Goal: Information Seeking & Learning: Understand process/instructions

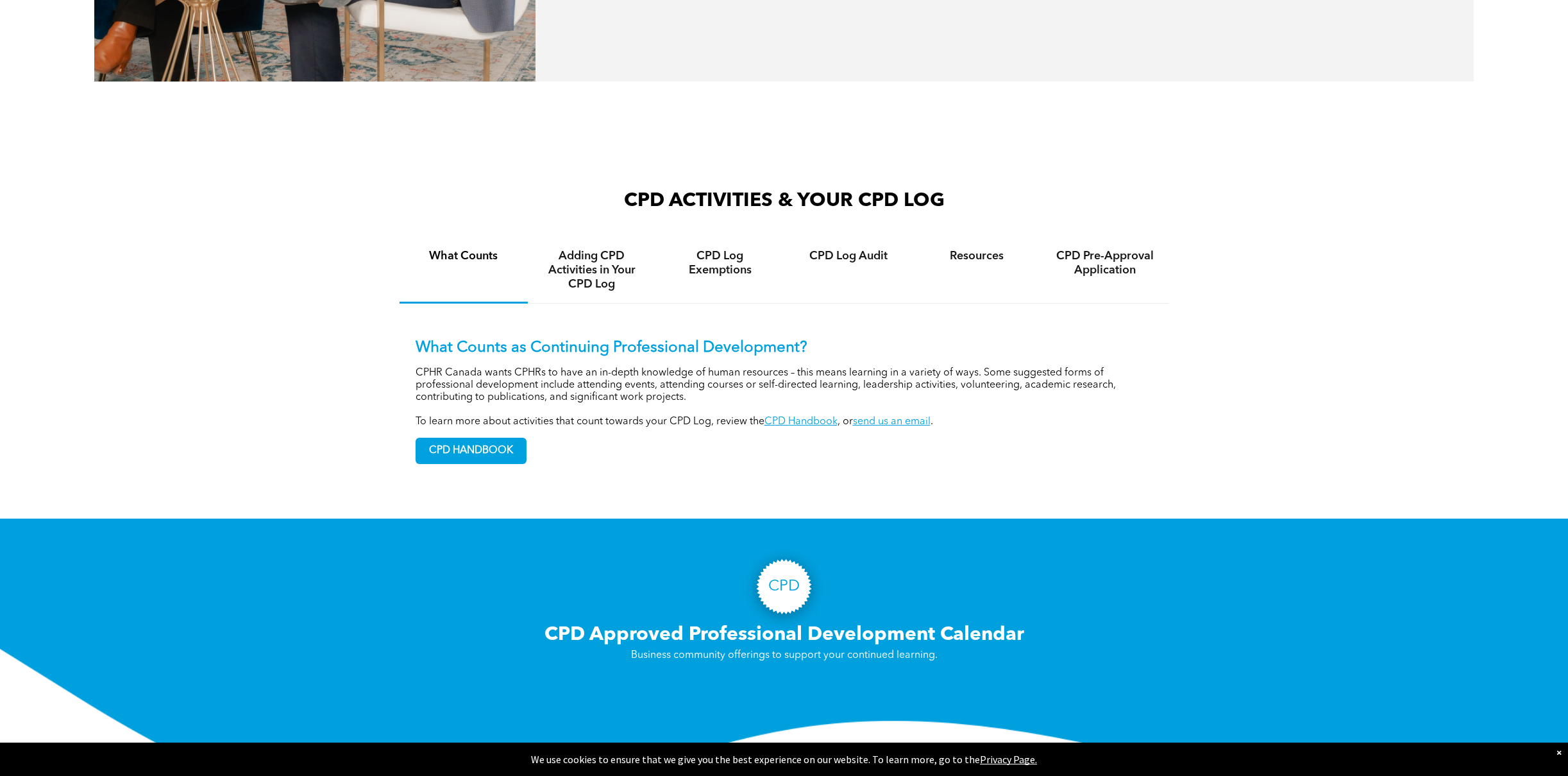
scroll to position [994, 0]
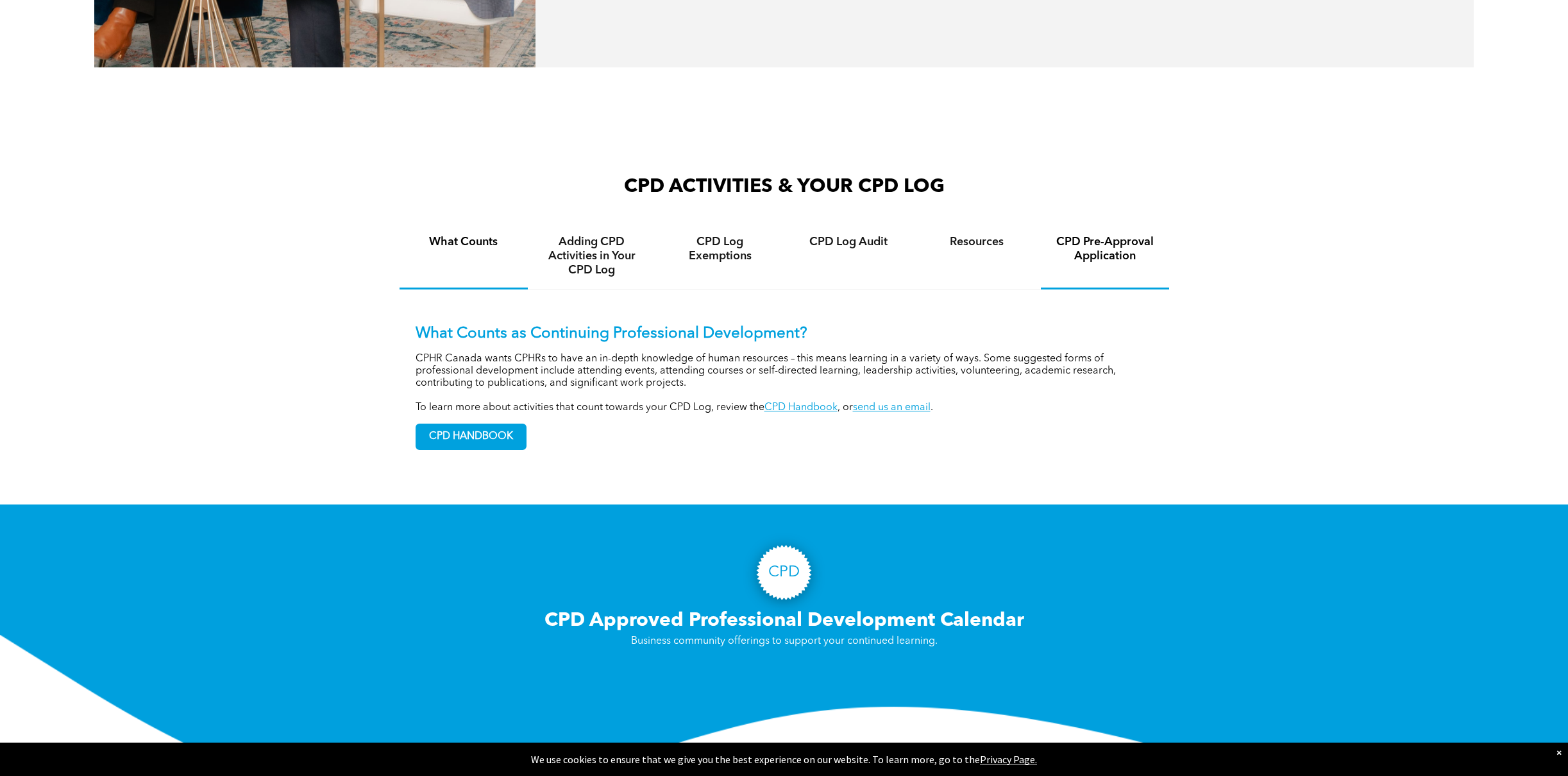
click at [1119, 235] on h4 "CPD Pre-Approval Application" at bounding box center [1105, 249] width 106 height 28
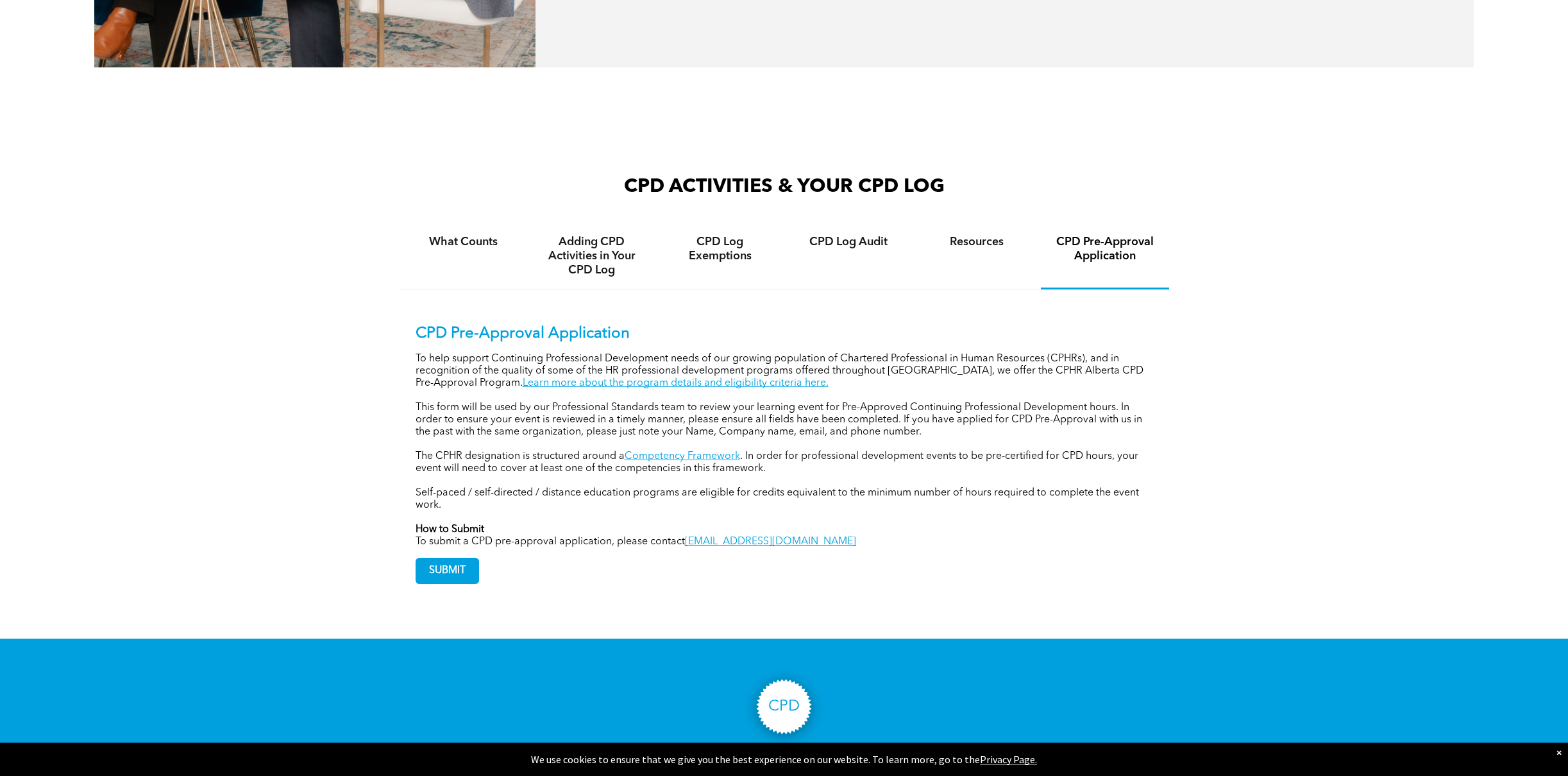
click at [825, 353] on p "To help support Continuing Professional Development needs of our growing popula…" at bounding box center [784, 371] width 737 height 37
click at [985, 235] on h4 "Resources" at bounding box center [977, 242] width 106 height 14
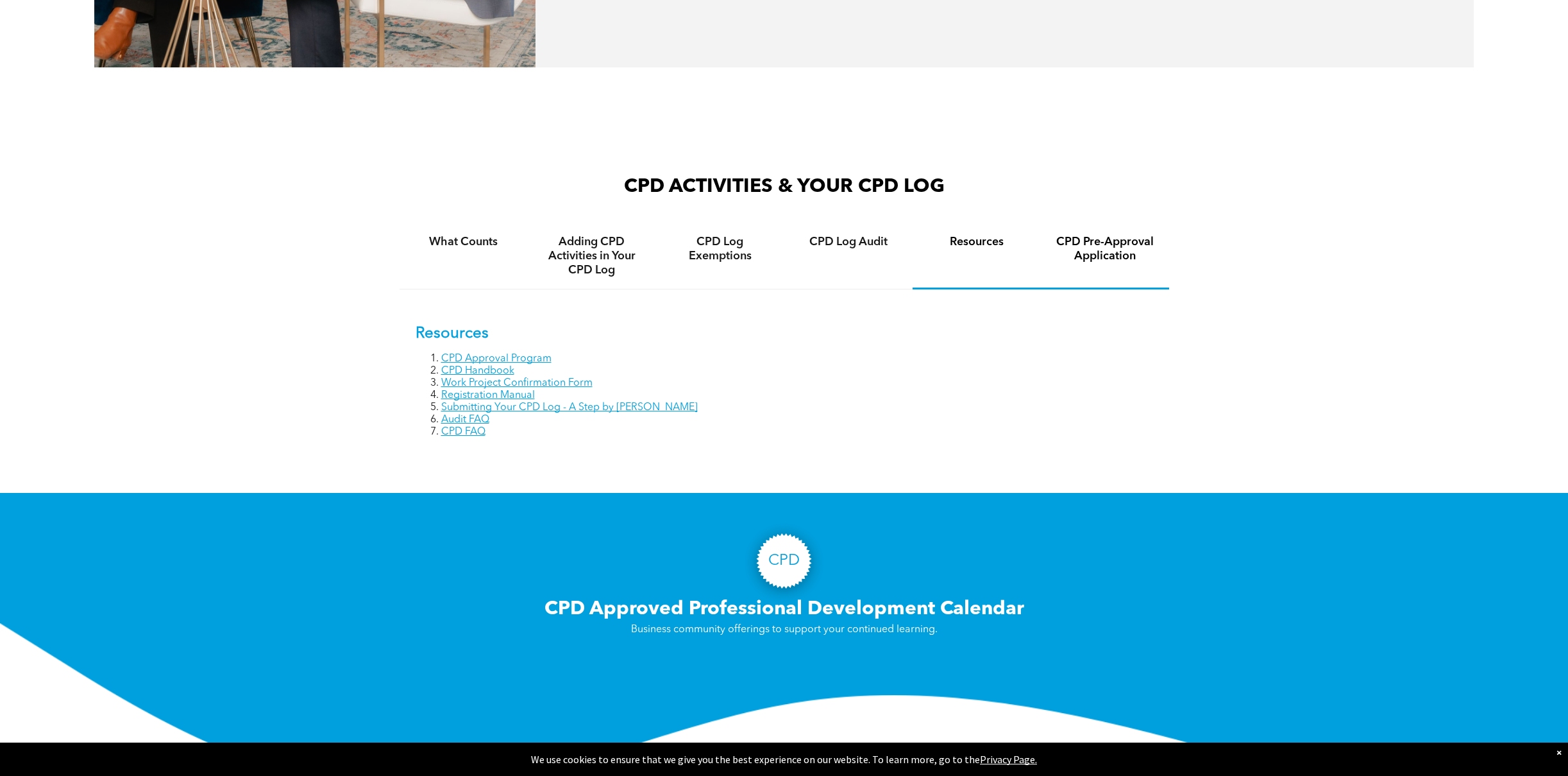
click at [1091, 235] on h4 "CPD Pre-Approval Application" at bounding box center [1105, 249] width 106 height 28
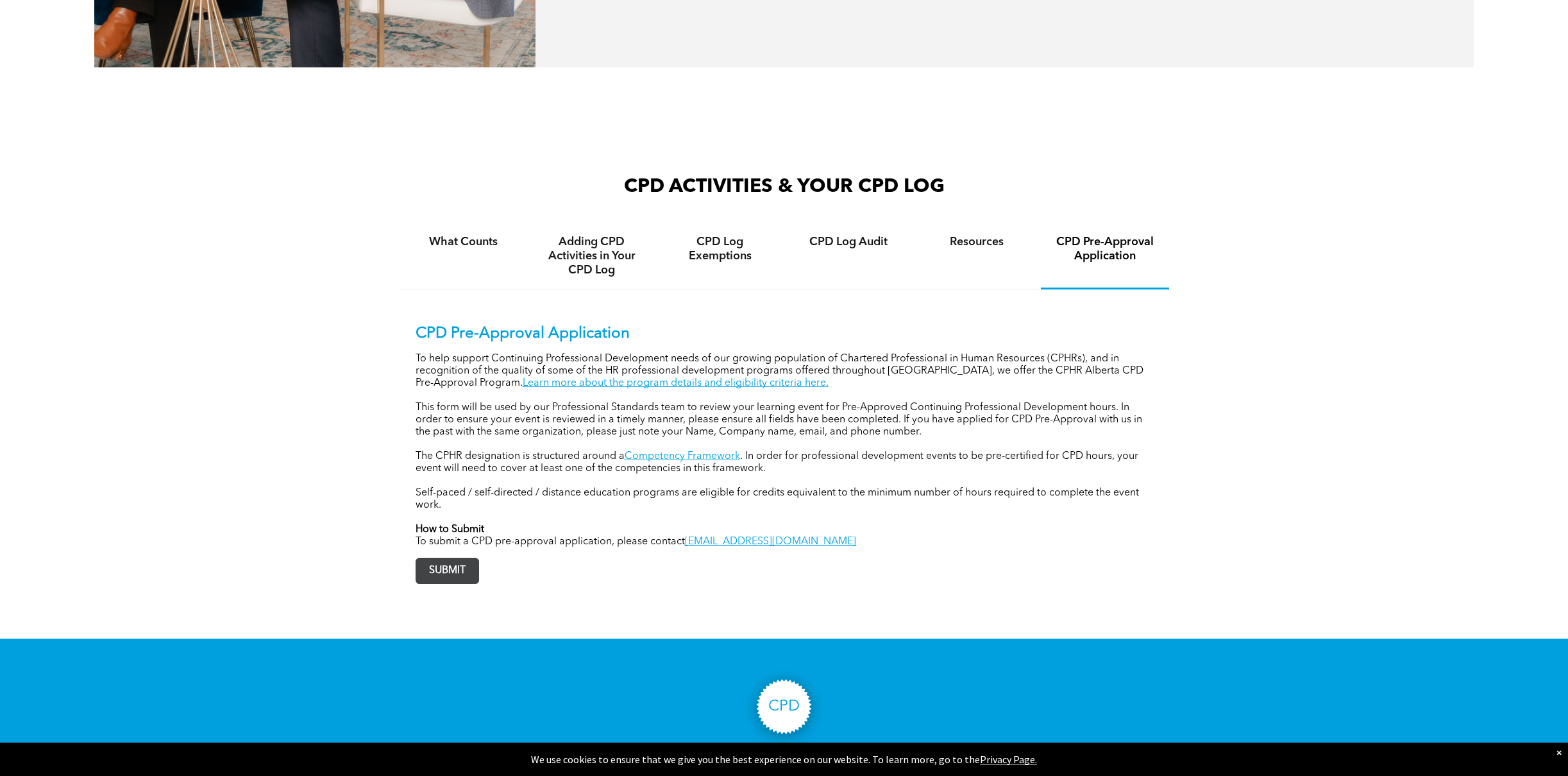
click at [426, 558] on span "SUBMIT" at bounding box center [448, 570] width 62 height 25
click at [465, 235] on h4 "What Counts" at bounding box center [463, 242] width 106 height 14
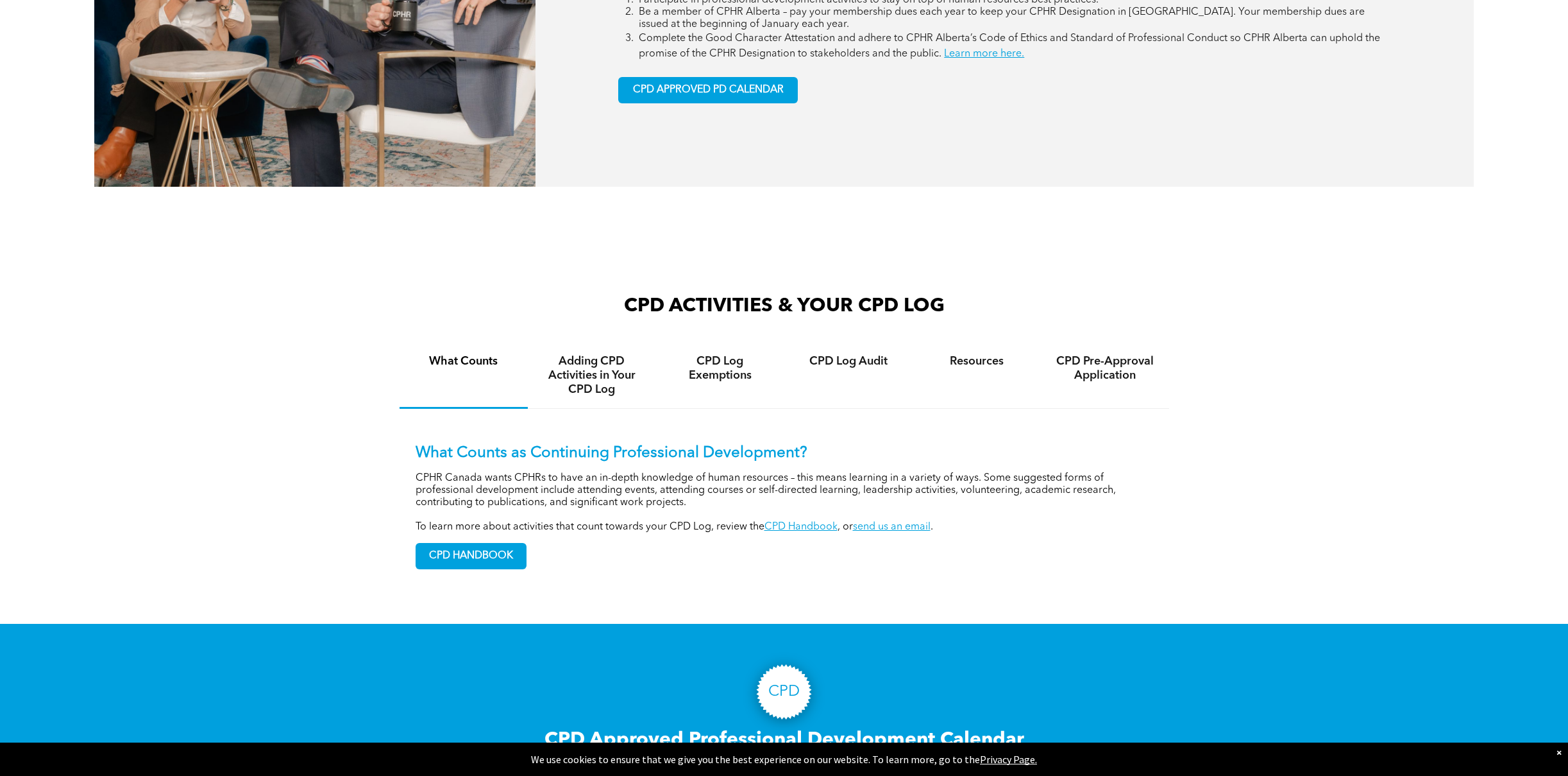
scroll to position [855, 0]
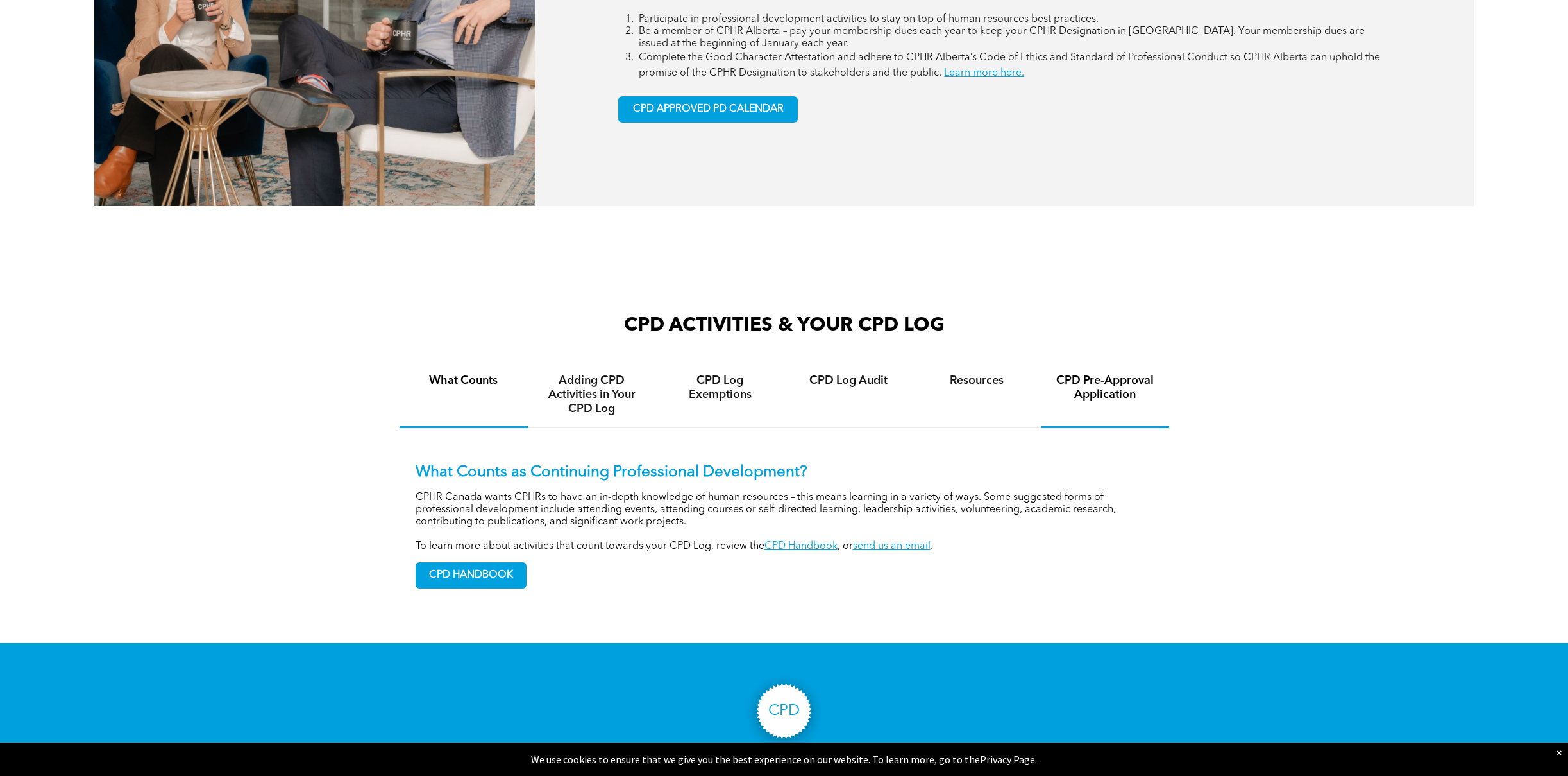
click at [1080, 373] on h4 "CPD Pre-Approval Application" at bounding box center [1105, 388] width 106 height 28
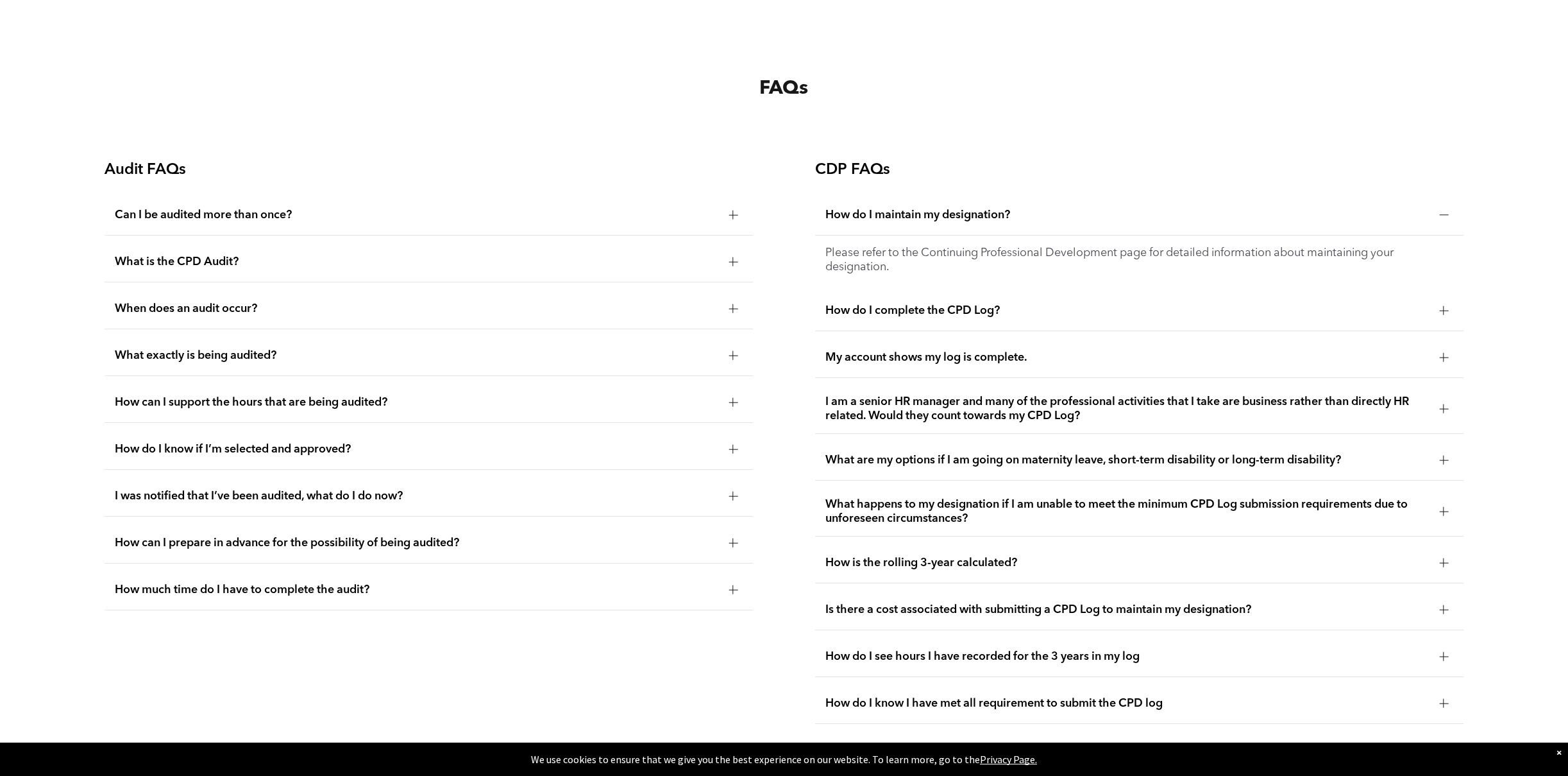
scroll to position [2660, 0]
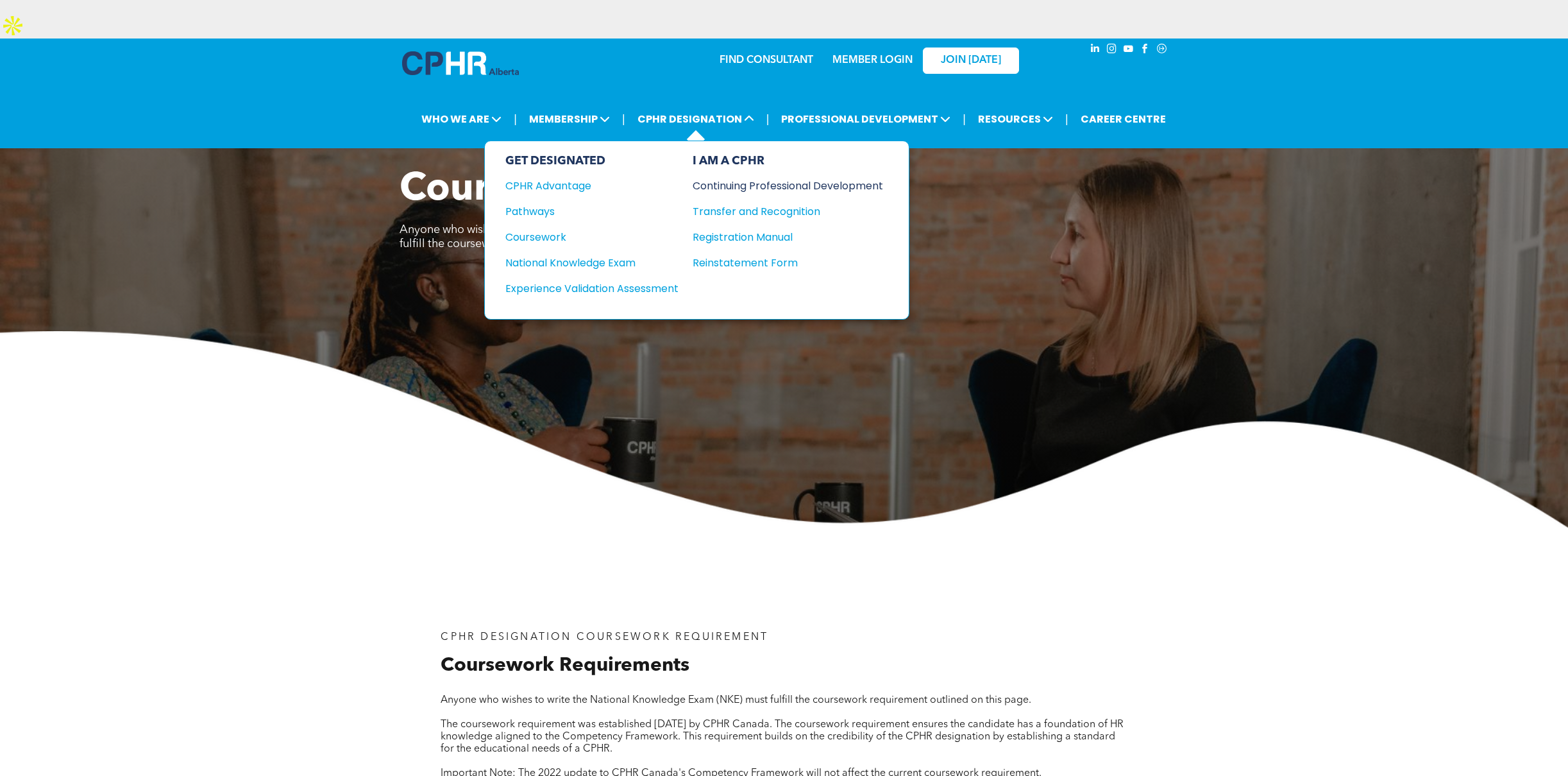
click at [737, 178] on div "Continuing Professional Development" at bounding box center [778, 186] width 171 height 16
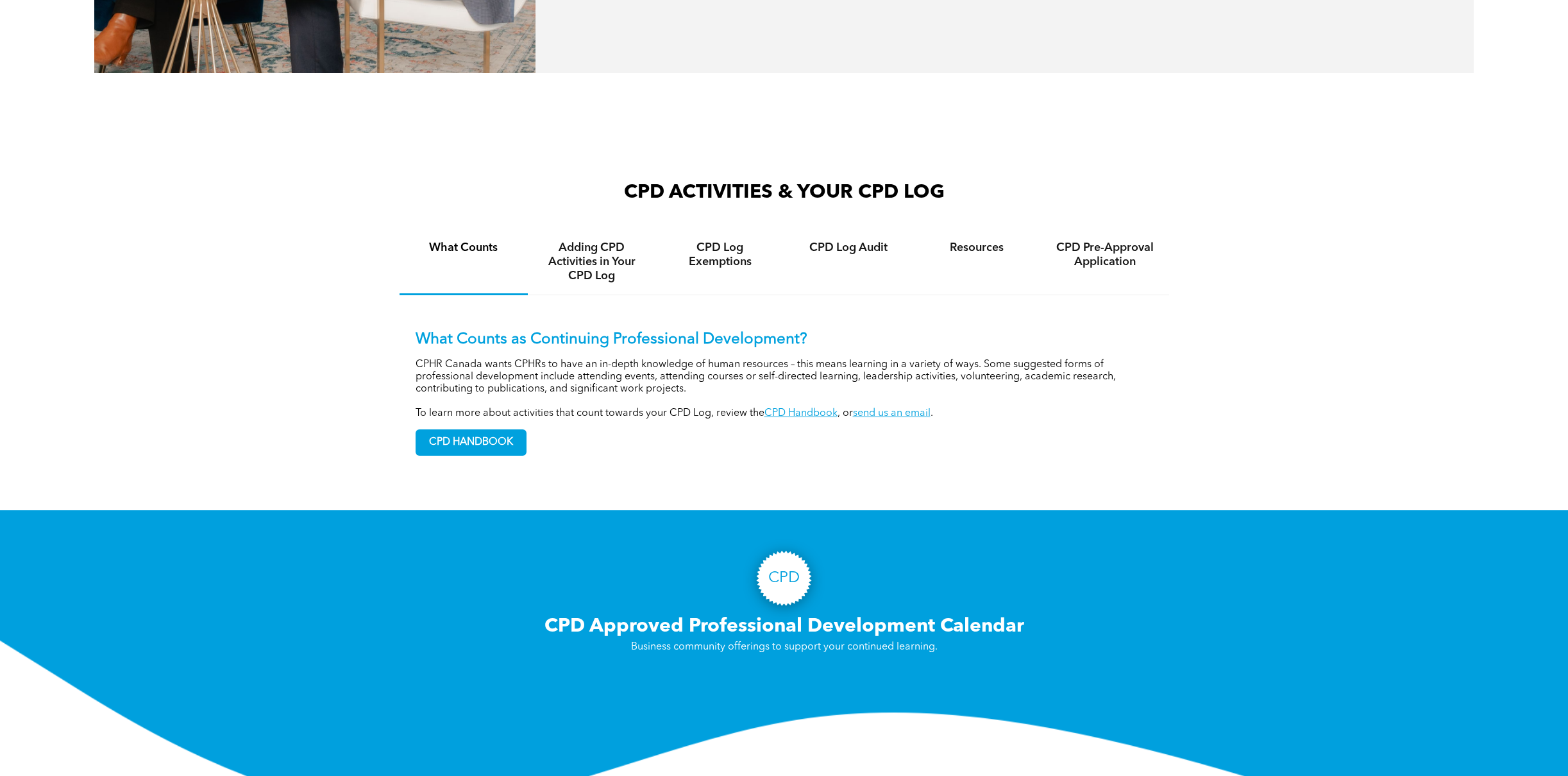
scroll to position [991, 0]
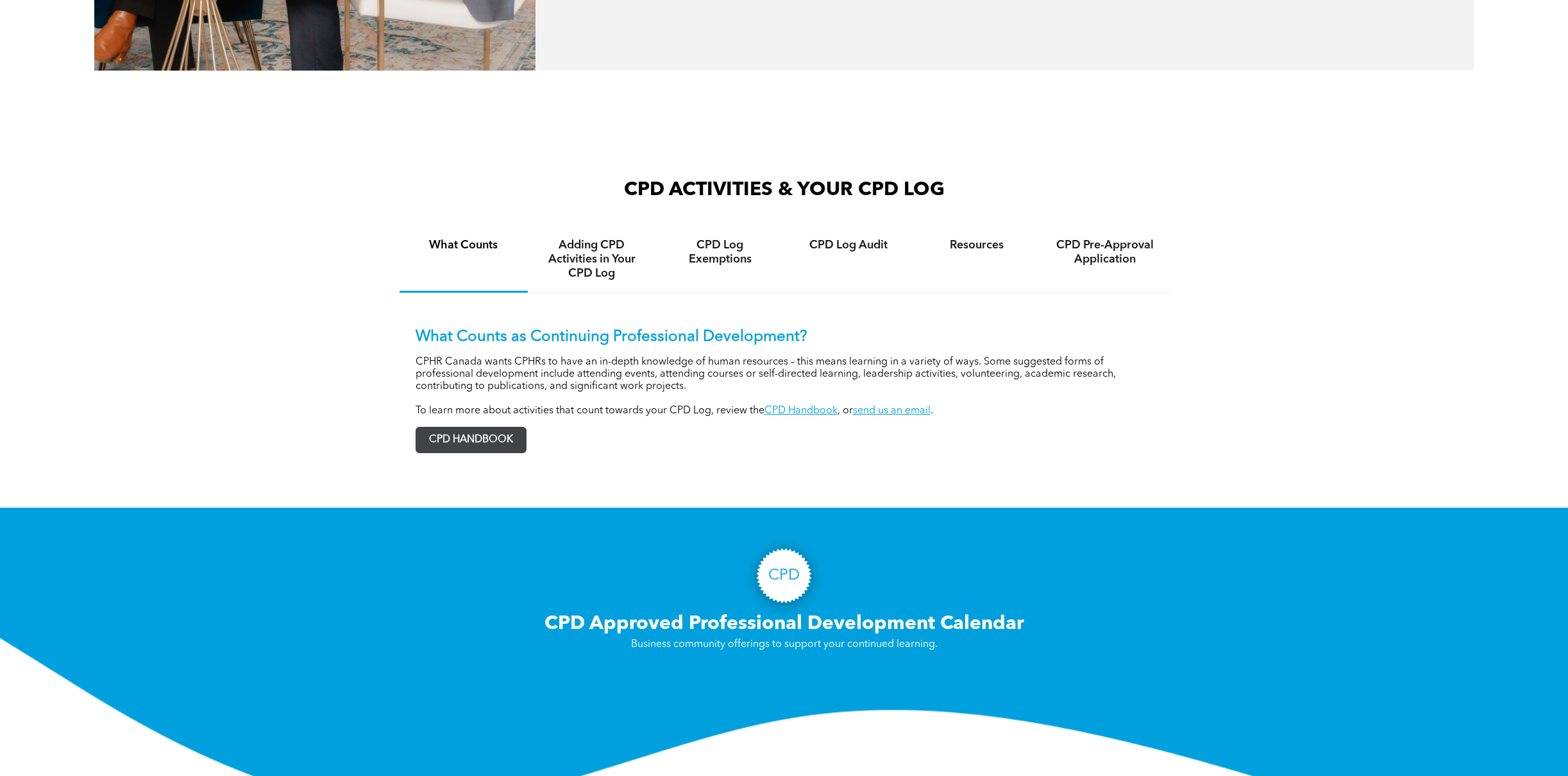
click at [472, 427] on span "CPD HANDBOOK" at bounding box center [471, 439] width 110 height 25
click at [990, 238] on h4 "Resources" at bounding box center [977, 245] width 106 height 14
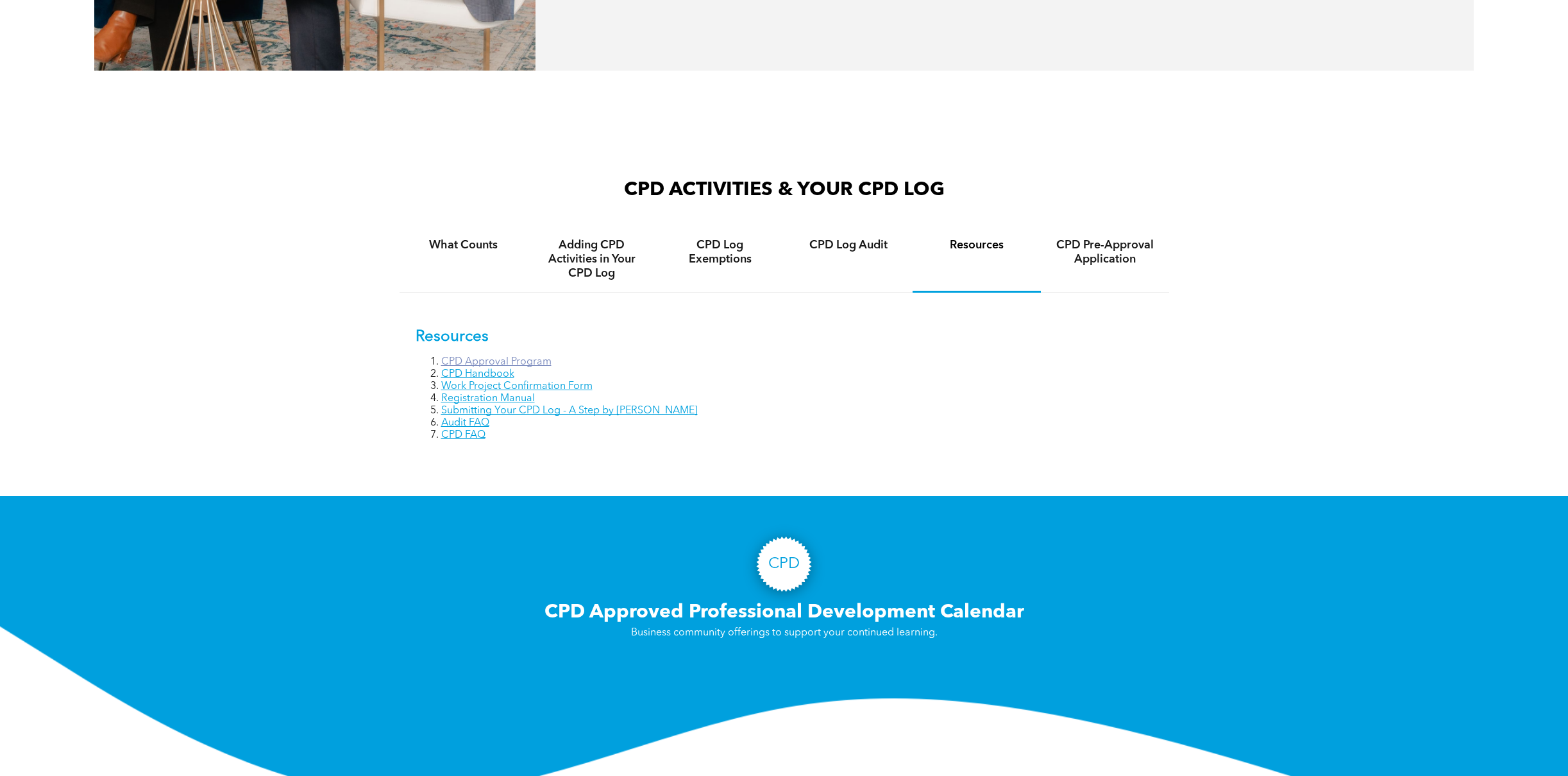
click at [500, 356] on link "CPD Approval Program" at bounding box center [496, 361] width 110 height 10
click at [531, 356] on link "CPD Approval Program" at bounding box center [496, 361] width 110 height 10
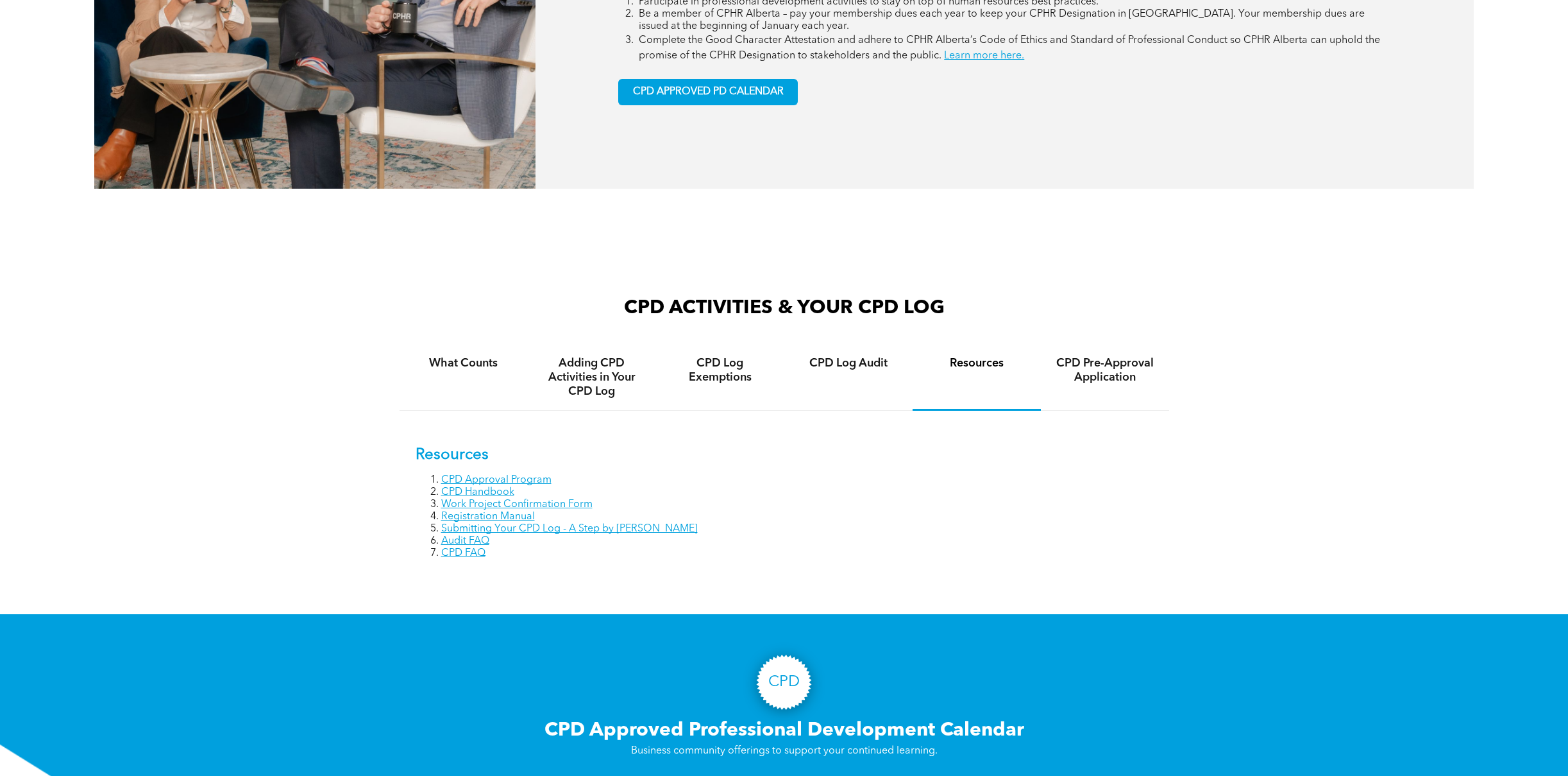
scroll to position [817, 0]
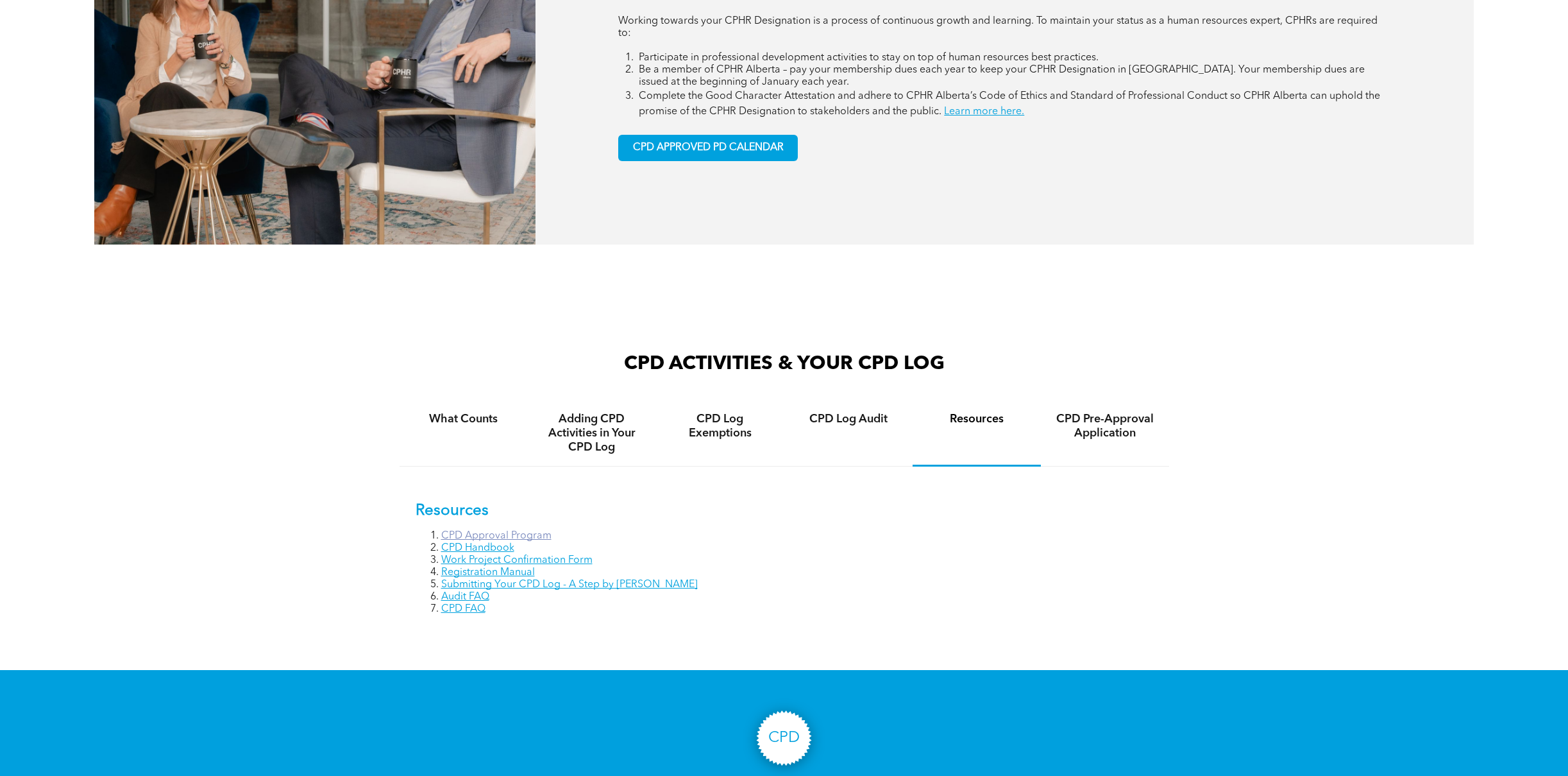
click at [527, 531] on link "CPD Approval Program" at bounding box center [496, 536] width 110 height 10
click at [1101, 412] on h4 "CPD Pre-Approval Application" at bounding box center [1105, 426] width 106 height 28
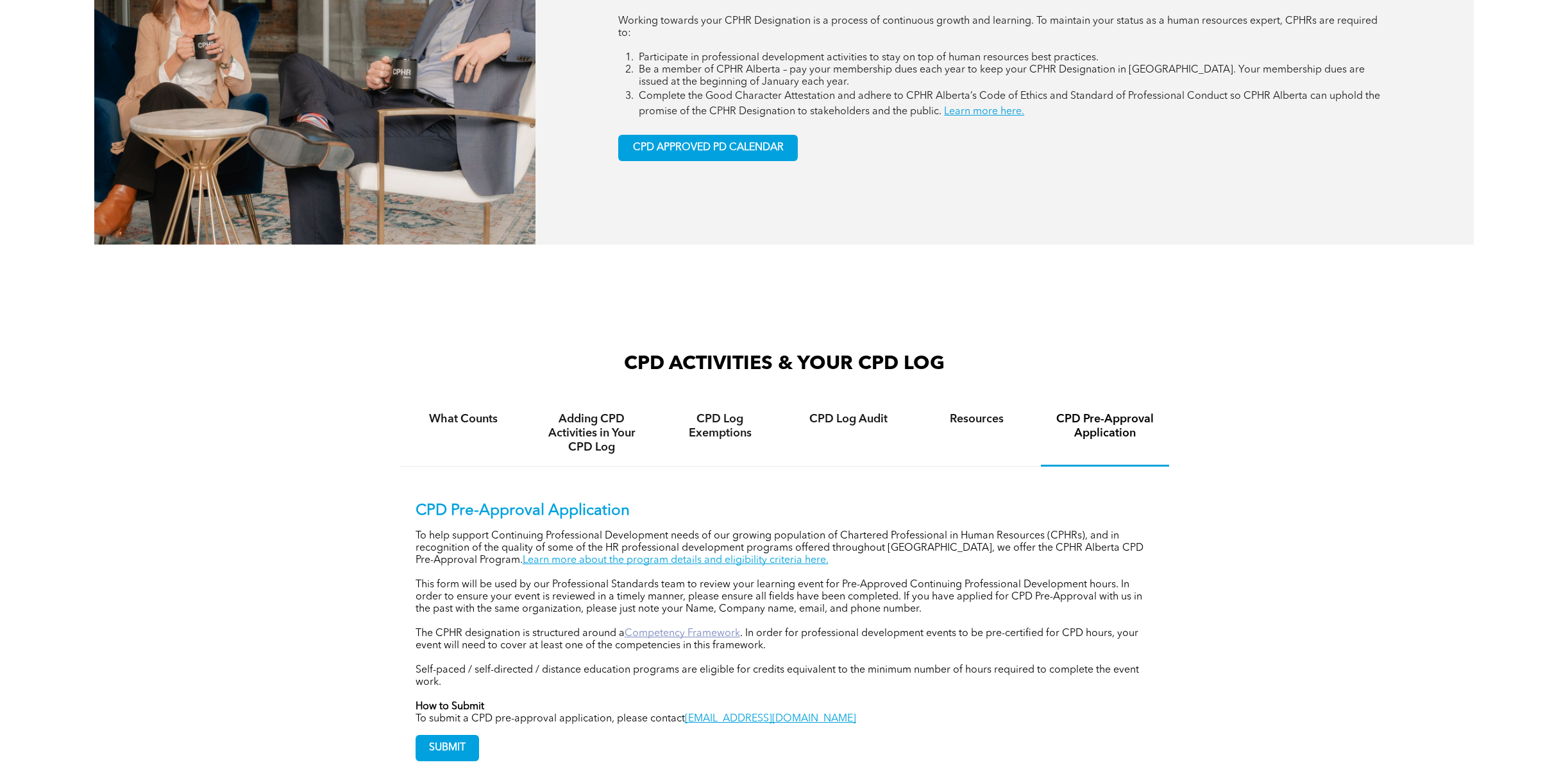
click at [648, 628] on link "Competency Framework" at bounding box center [682, 633] width 115 height 10
